Goal: Information Seeking & Learning: Learn about a topic

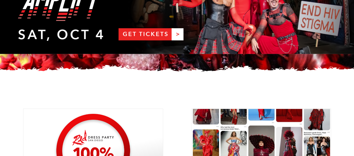
scroll to position [116, 0]
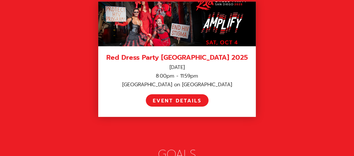
scroll to position [833, 0]
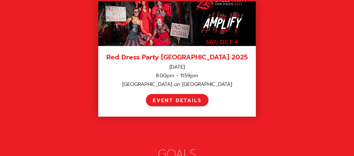
click at [171, 98] on div "EVENT DETAILS" at bounding box center [177, 101] width 49 height 6
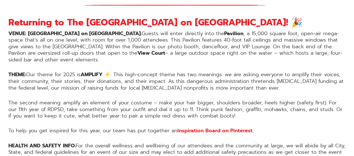
scroll to position [449, 0]
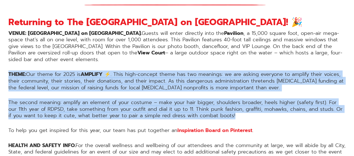
drag, startPoint x: 217, startPoint y: 115, endPoint x: 6, endPoint y: 77, distance: 215.0
copy div "THEME: Our theme for 2025 is AMPLIFY ⚡️ . This high-concept theme has two meani…"
